Goal: Navigation & Orientation: Find specific page/section

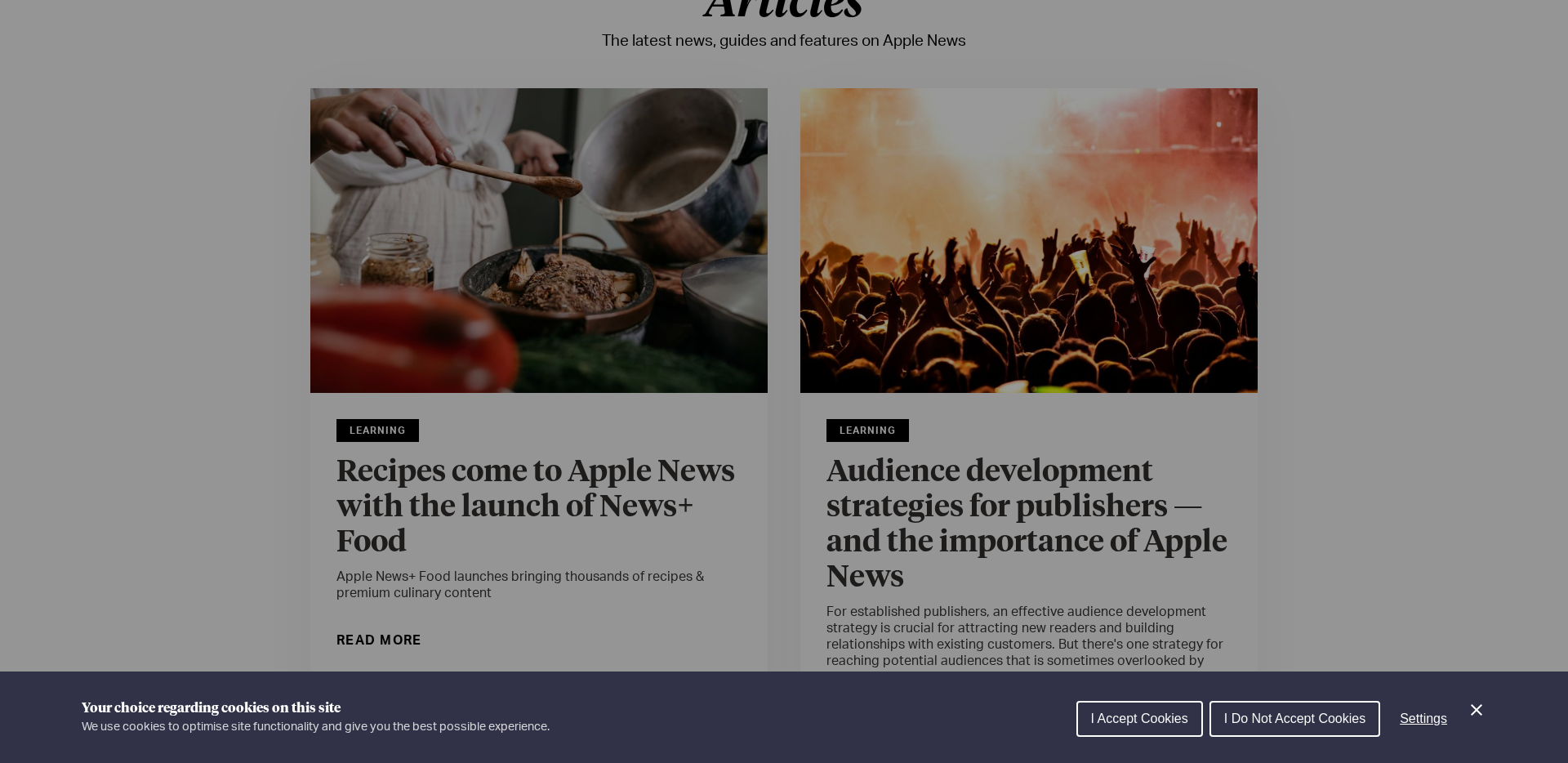
scroll to position [142, 0]
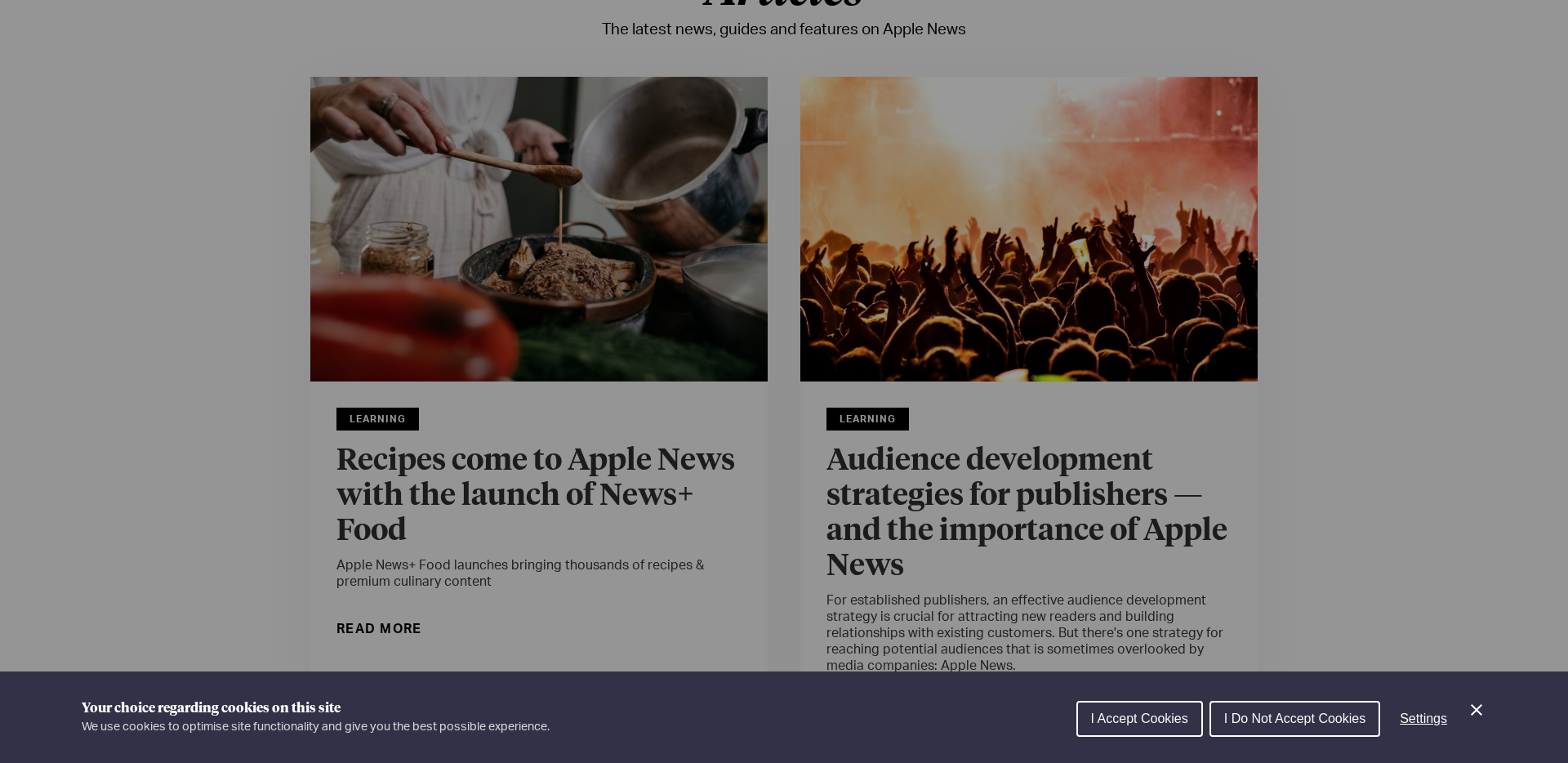
click at [1171, 711] on span "I Accept Cookies" at bounding box center [1139, 718] width 97 height 14
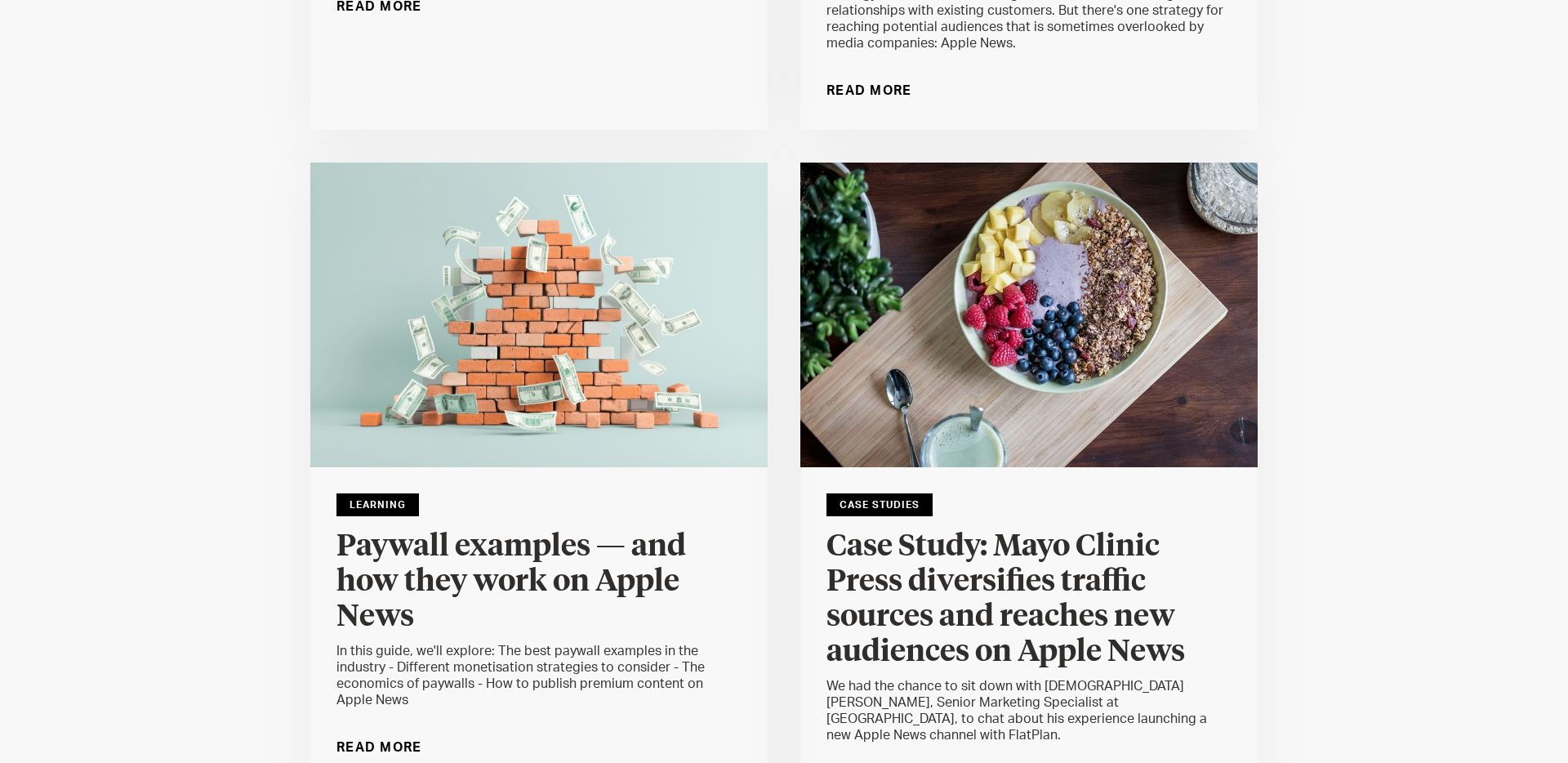
scroll to position [0, 0]
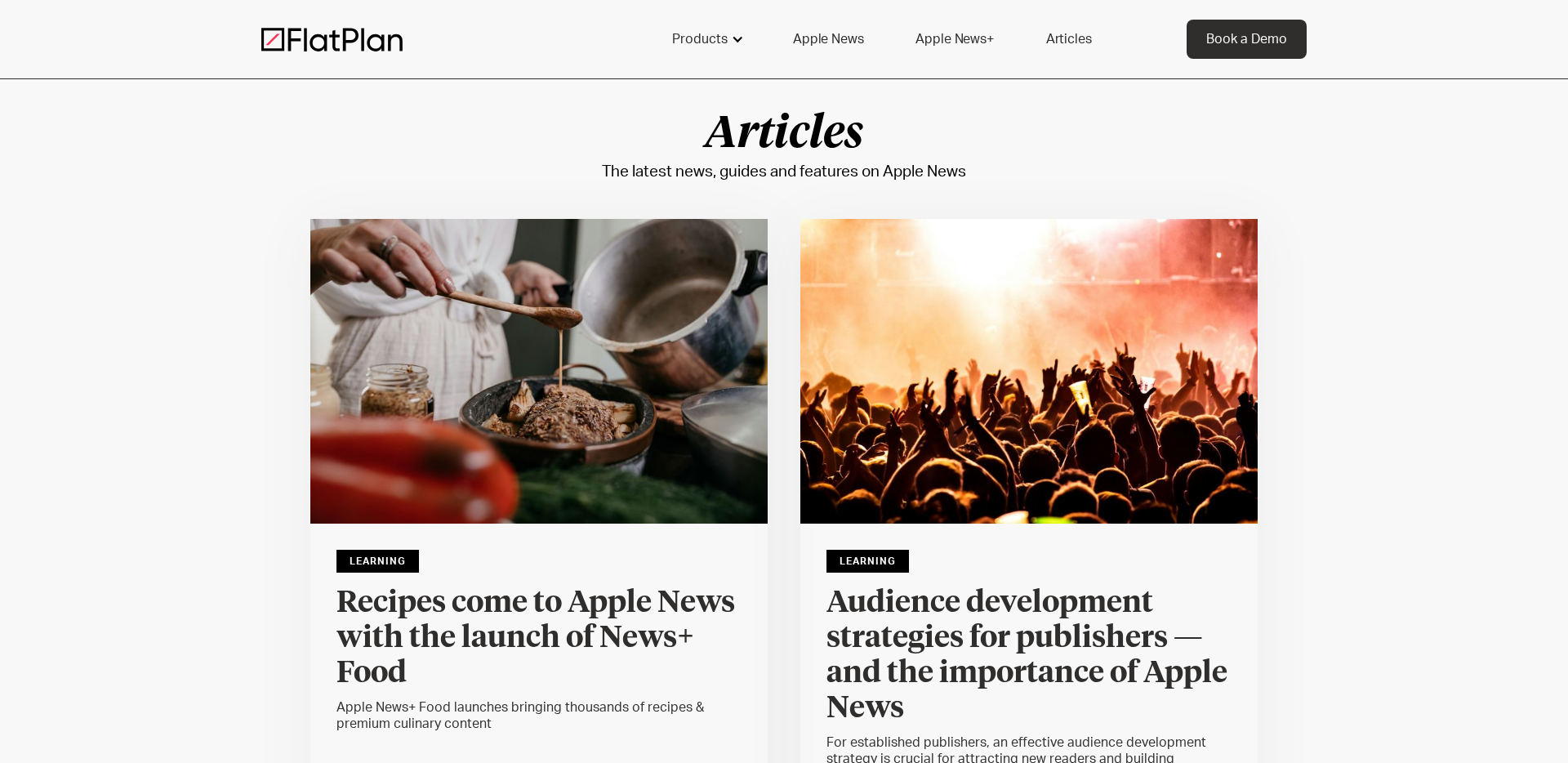
click at [736, 37] on div at bounding box center [737, 39] width 13 height 13
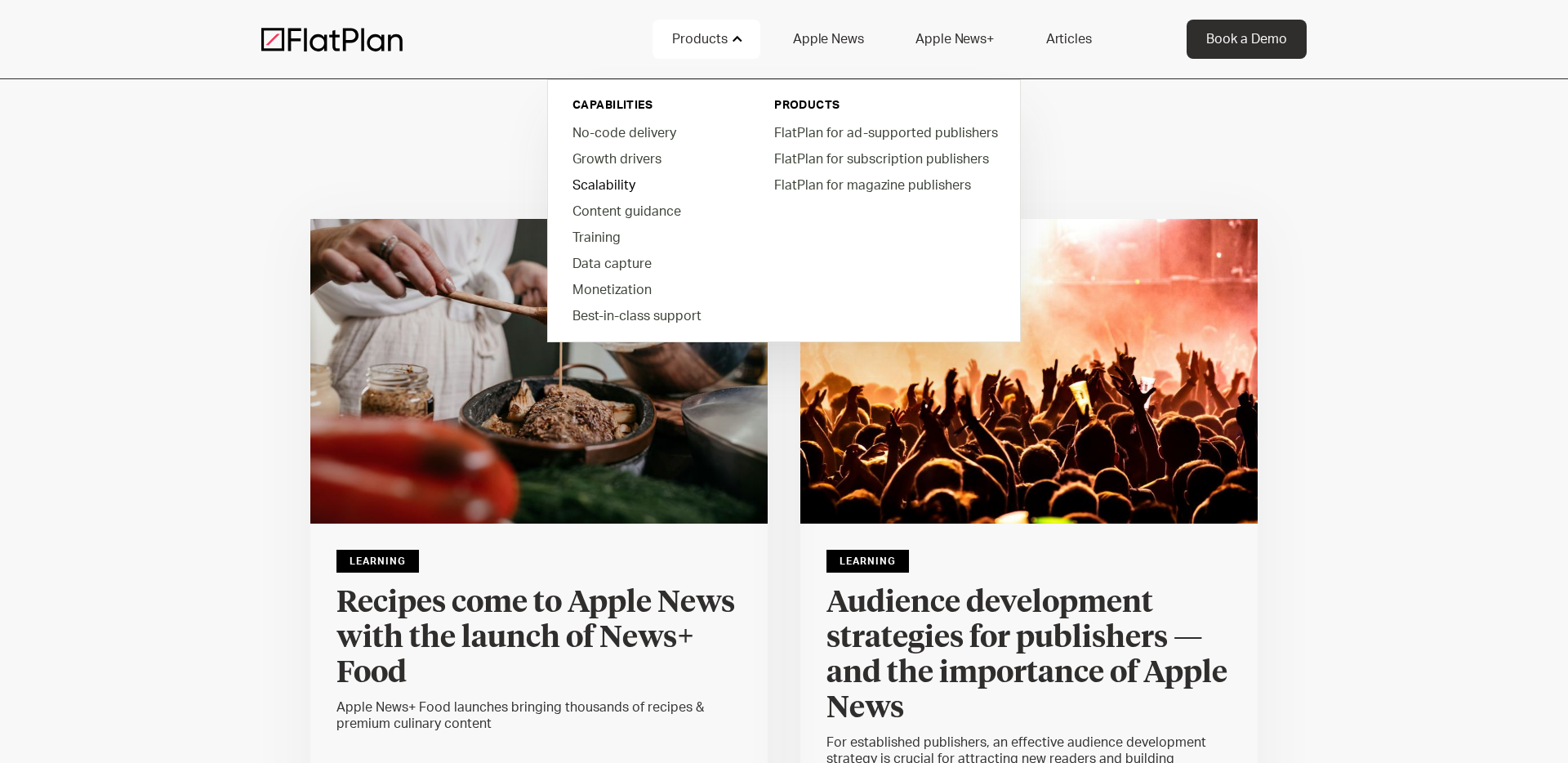
click at [606, 191] on link "Scalability" at bounding box center [651, 184] width 185 height 26
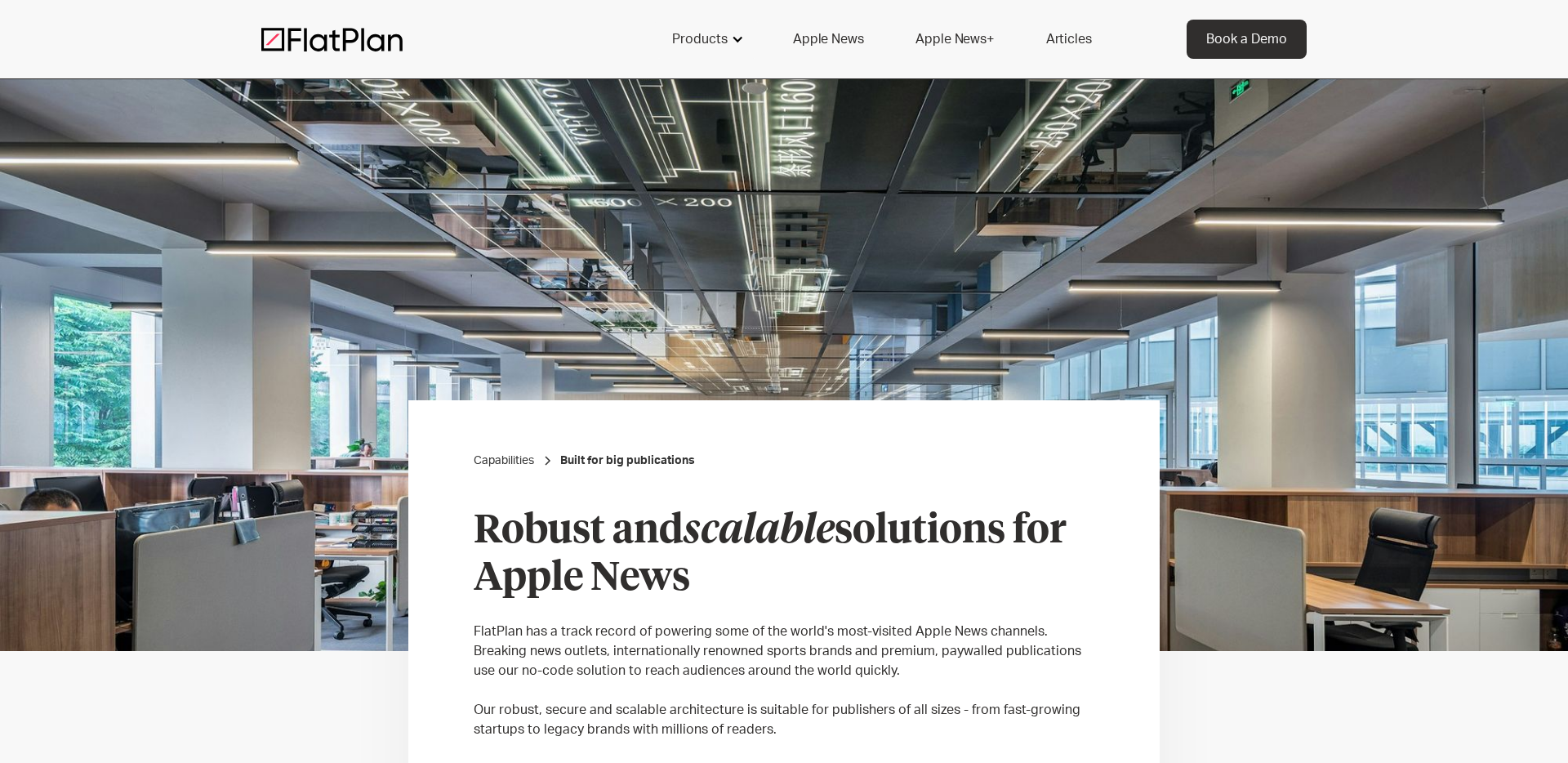
click at [726, 41] on div "Products" at bounding box center [700, 39] width 56 height 19
